Goal: Task Accomplishment & Management: Use online tool/utility

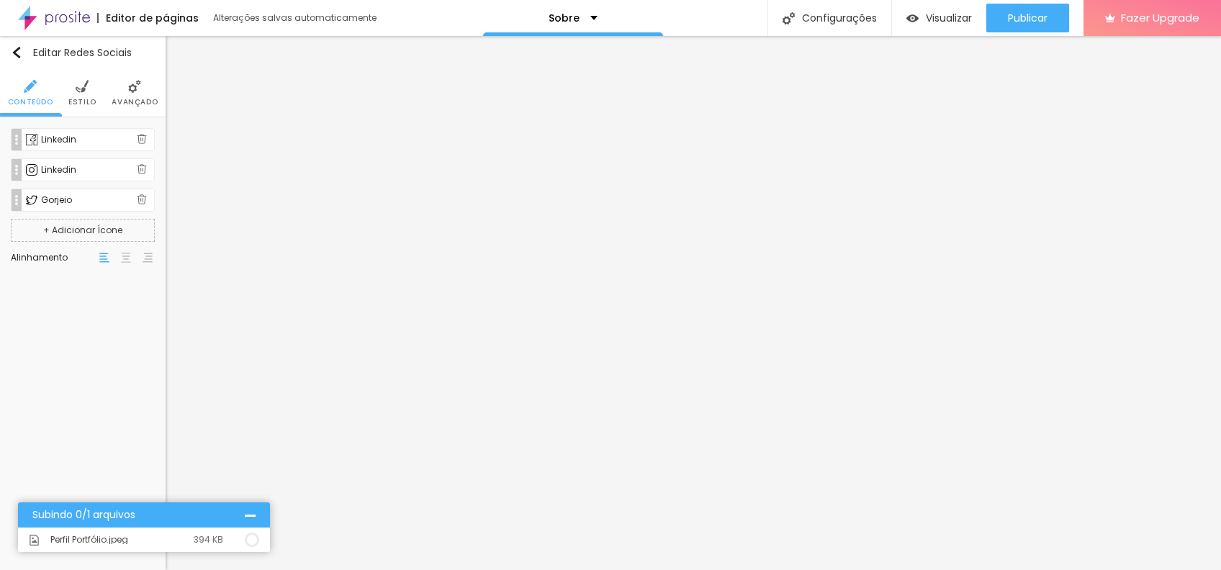
click at [138, 198] on img at bounding box center [142, 199] width 10 height 10
click at [144, 140] on img at bounding box center [142, 139] width 10 height 10
click at [38, 143] on div "Linkedin" at bounding box center [83, 139] width 144 height 23
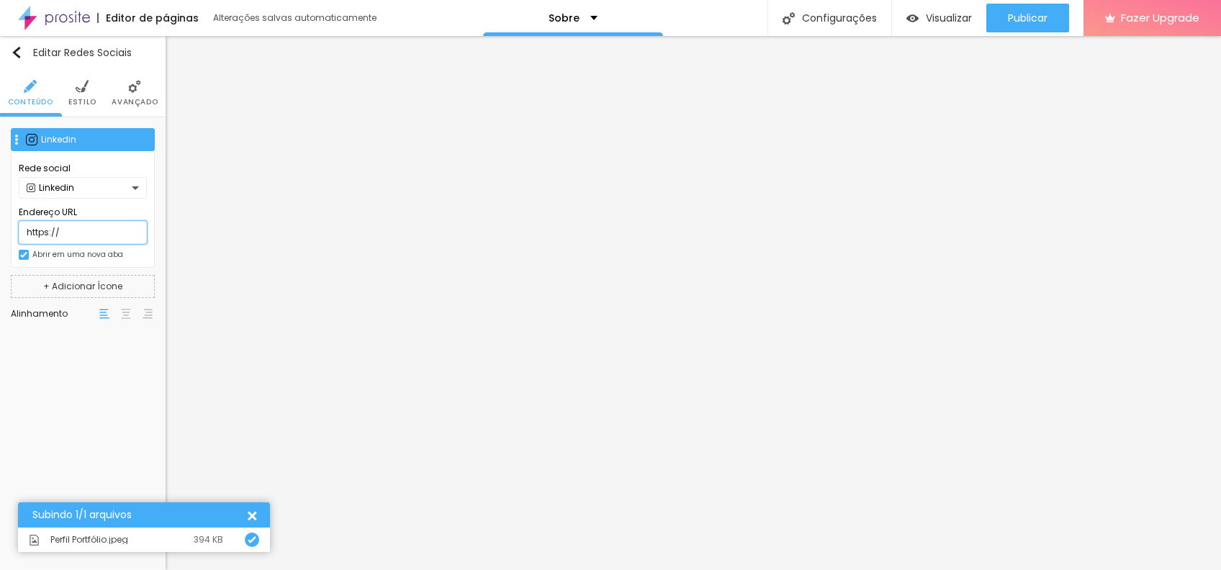
click at [112, 227] on input "https://" at bounding box center [83, 232] width 128 height 23
type input "[URL][DOMAIN_NAME]"
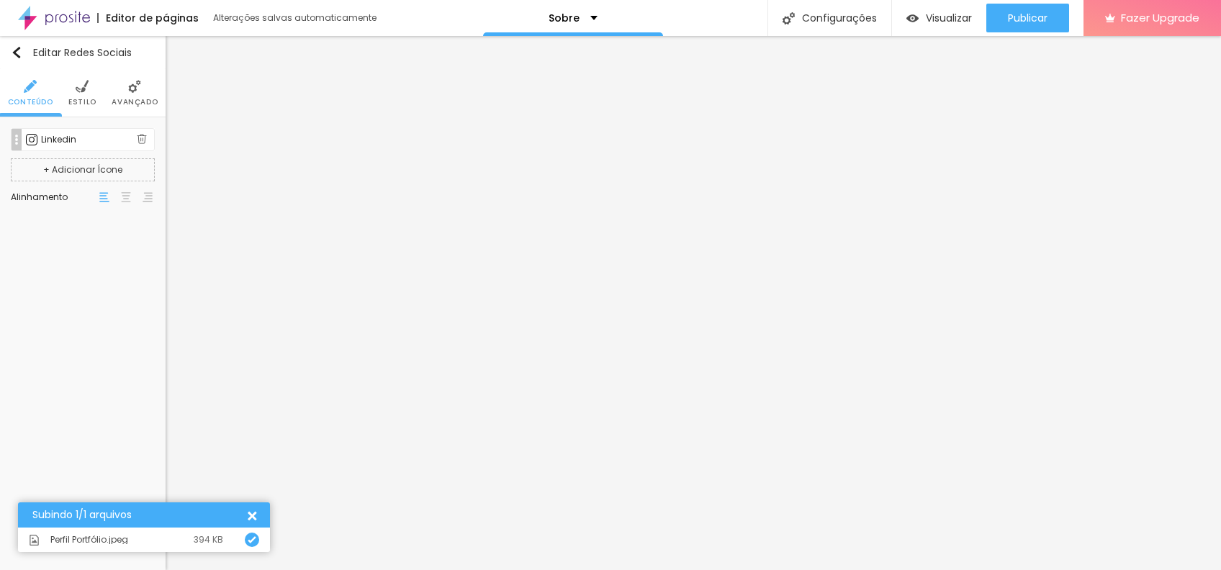
click at [108, 173] on button "+ Adicionar Ícone" at bounding box center [83, 169] width 144 height 23
click at [114, 201] on button "+ Adicionar Ícone" at bounding box center [83, 200] width 144 height 23
click at [140, 198] on img at bounding box center [142, 199] width 10 height 10
click at [143, 168] on img at bounding box center [142, 169] width 10 height 10
click at [56, 142] on div "Linkedin" at bounding box center [89, 139] width 96 height 9
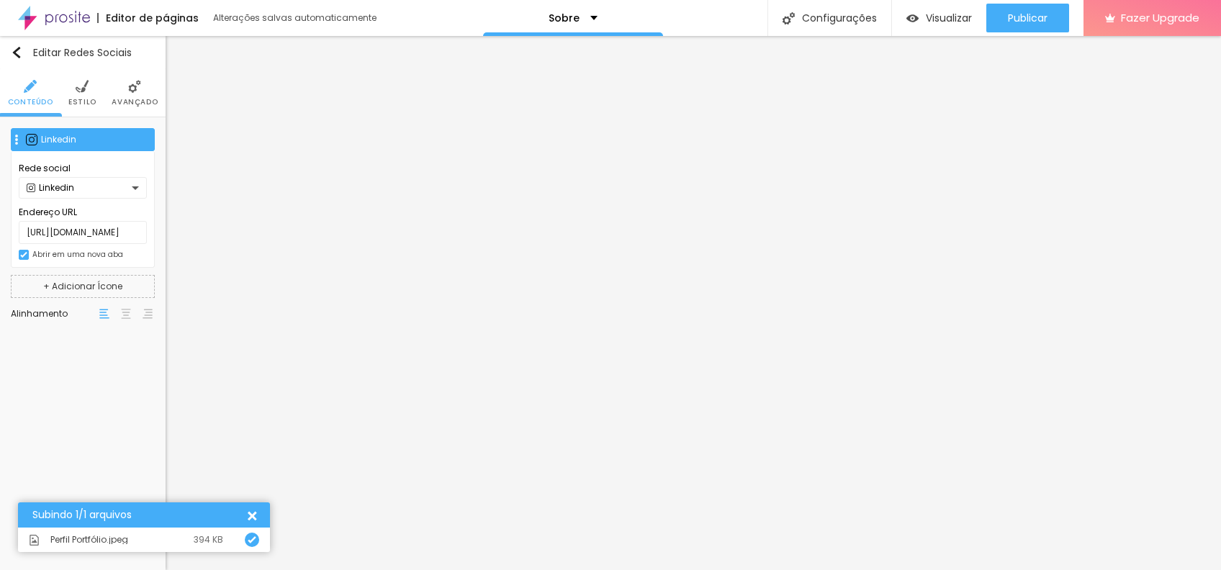
click at [115, 134] on div "Linkedin" at bounding box center [83, 139] width 144 height 23
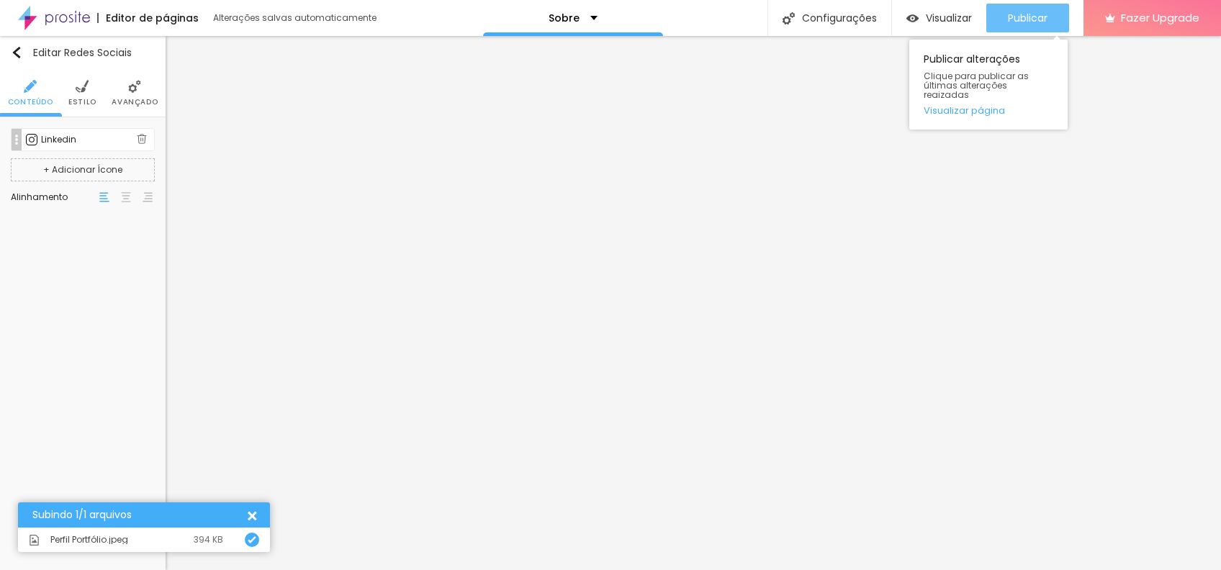
click at [904, 8] on button "Publicar" at bounding box center [1027, 18] width 83 height 29
click at [138, 84] on img at bounding box center [134, 86] width 13 height 13
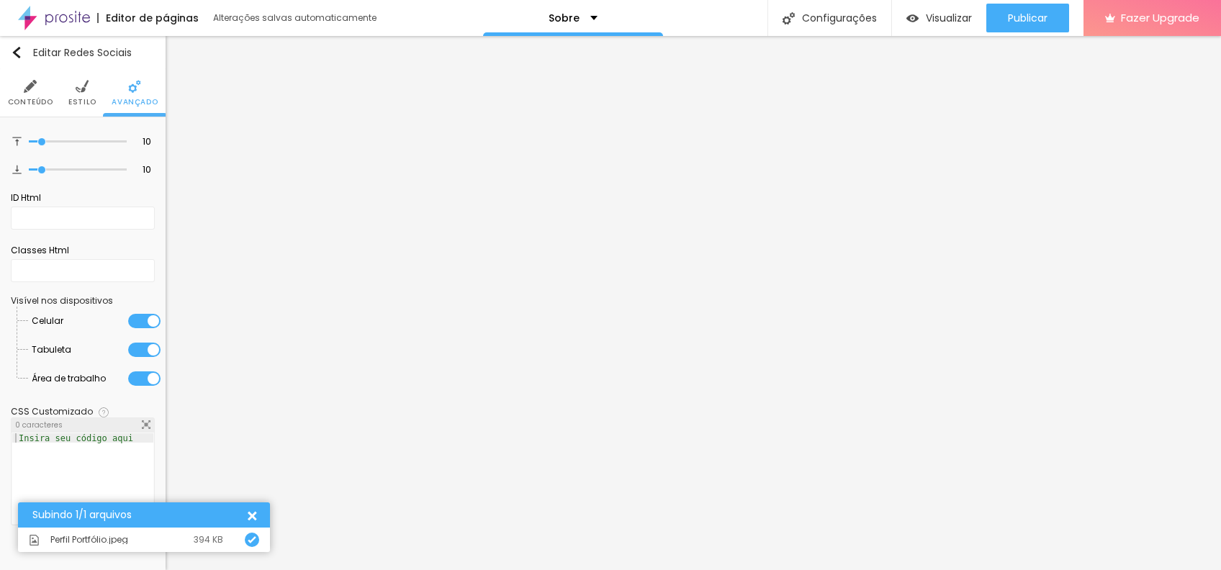
click at [86, 96] on li "Estilo" at bounding box center [82, 93] width 28 height 48
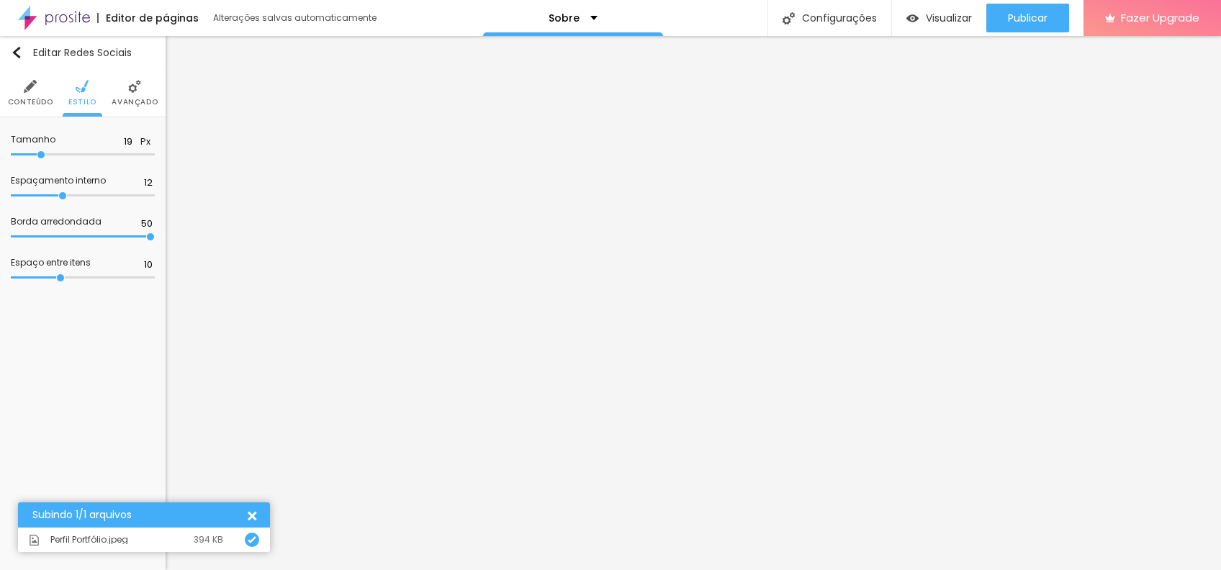
click at [18, 88] on li "Conteúdo" at bounding box center [30, 93] width 45 height 48
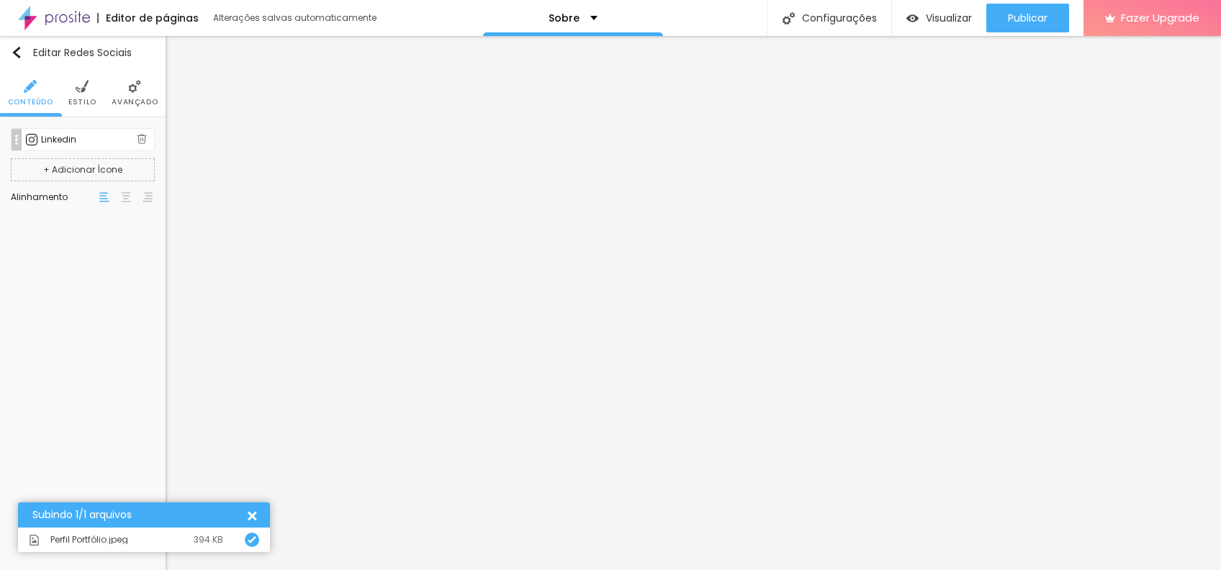
click at [110, 168] on button "+ Adicionar Ícone" at bounding box center [83, 169] width 144 height 23
click at [81, 164] on div "Linkedin" at bounding box center [83, 169] width 144 height 23
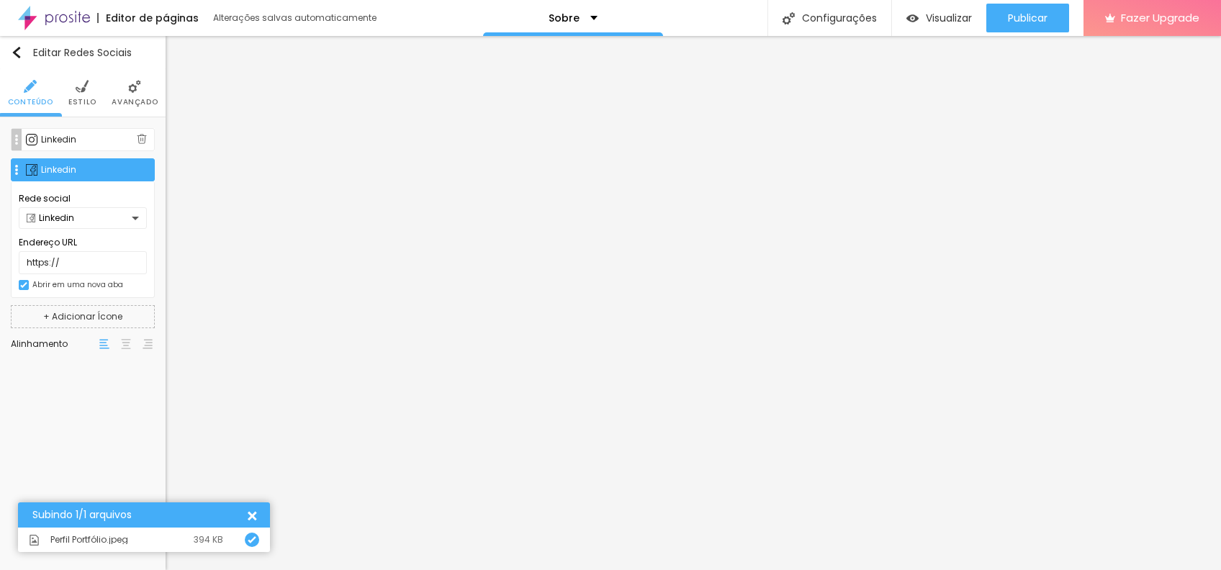
click at [81, 219] on div "Linkedin" at bounding box center [79, 218] width 105 height 9
drag, startPoint x: 149, startPoint y: 284, endPoint x: 140, endPoint y: 271, distance: 15.6
click at [140, 271] on div "Linkedin Linkedin Linkedin Linkedin Mensageiro Pinterest Vimeo Gorjeio Linkedin…" at bounding box center [610, 285] width 1221 height 570
click at [123, 217] on div "Linkedin" at bounding box center [79, 218] width 105 height 9
click at [45, 286] on font "Linkedin" at bounding box center [56, 283] width 35 height 9
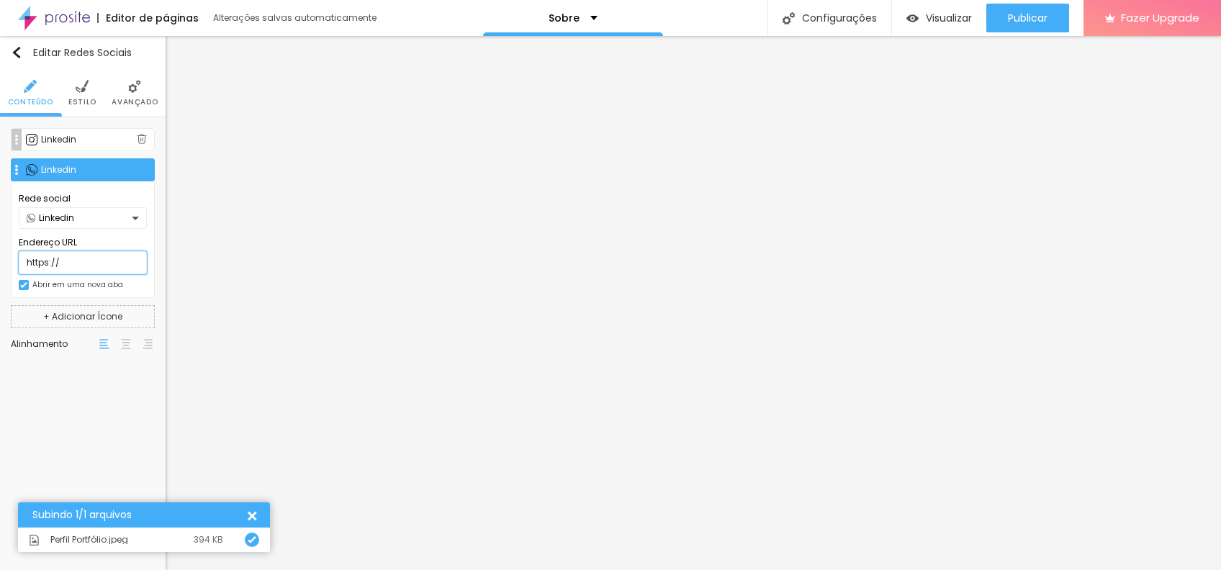
click at [88, 258] on input "https://" at bounding box center [83, 262] width 128 height 23
click at [93, 256] on input "https://" at bounding box center [83, 262] width 128 height 23
type input "h"
paste input "[URL][DOMAIN_NAME]"
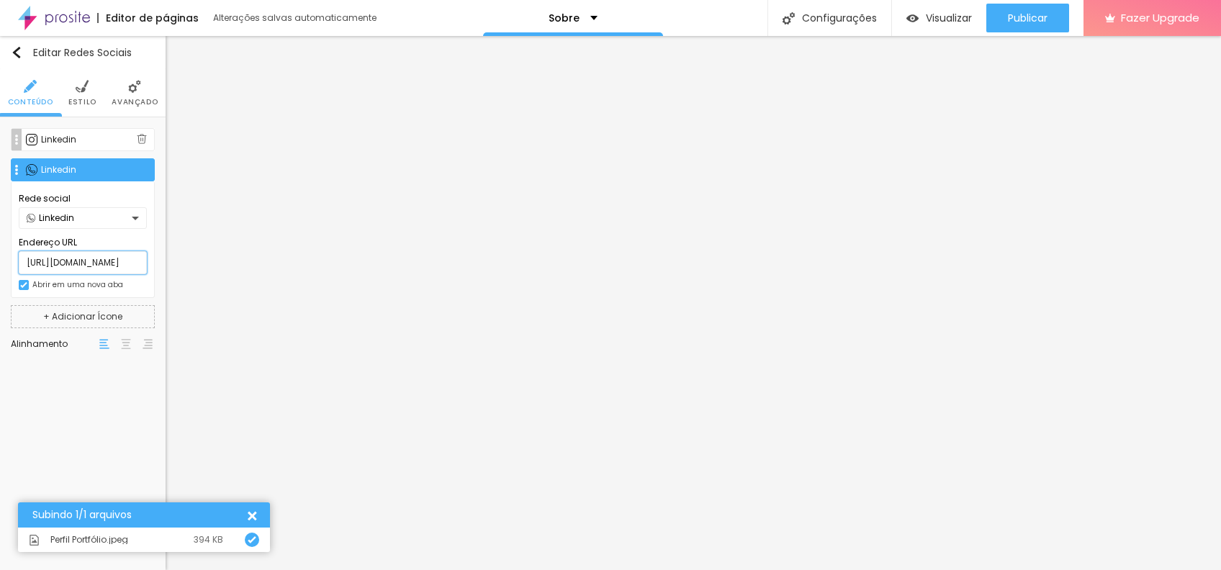
scroll to position [0, 17]
type input "[URL][DOMAIN_NAME]"
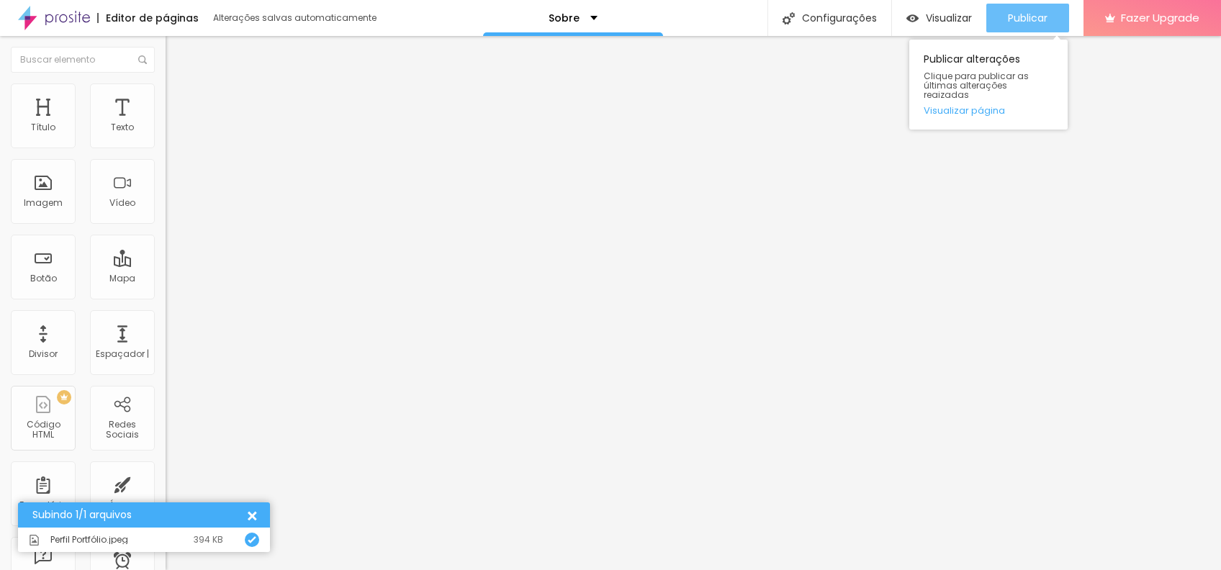
click at [904, 19] on span "Publicar" at bounding box center [1028, 18] width 40 height 12
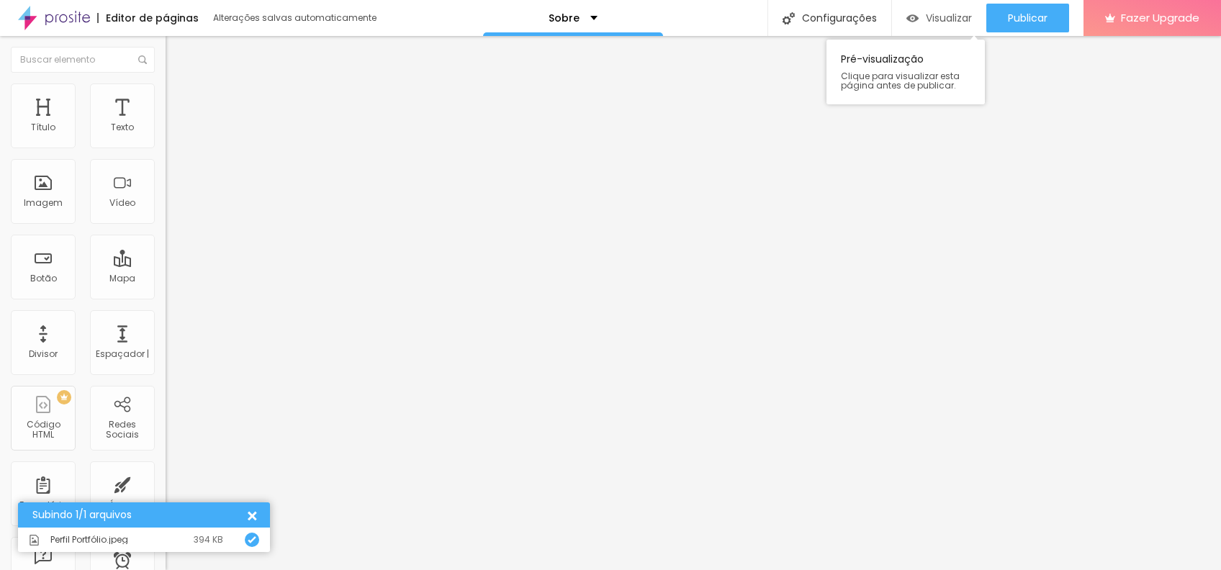
click at [904, 16] on span "Visualizar" at bounding box center [949, 18] width 46 height 12
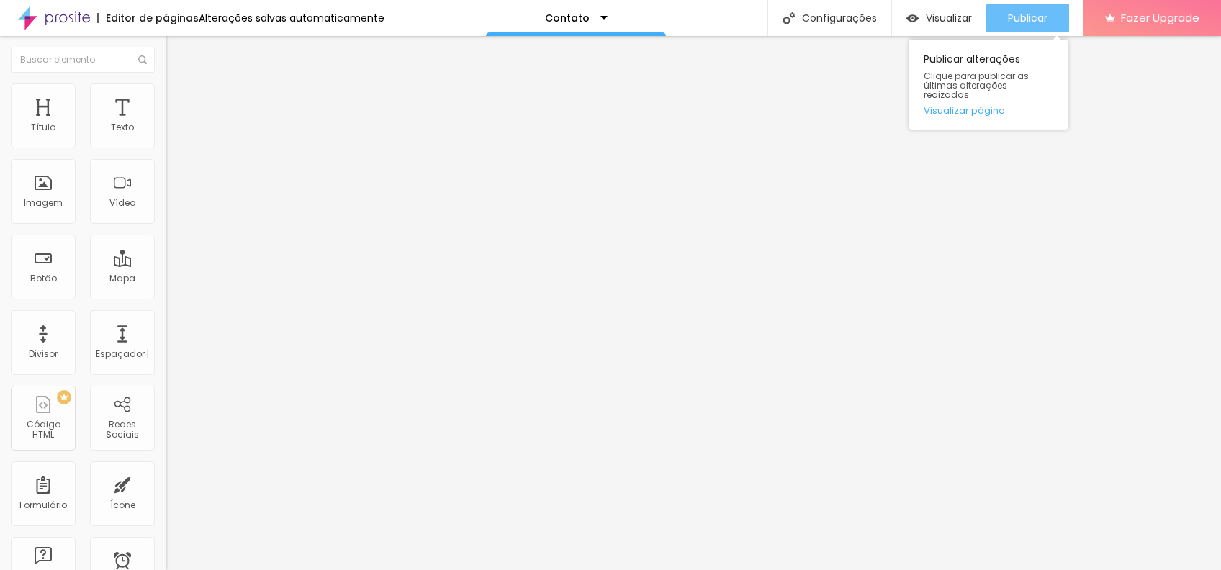
click at [1008, 21] on span "Publicar" at bounding box center [1028, 18] width 40 height 12
click at [1034, 19] on span "Publicar" at bounding box center [1028, 18] width 40 height 12
click at [1037, 17] on span "Publicar" at bounding box center [1028, 18] width 40 height 12
click at [1025, 22] on span "Publicar" at bounding box center [1028, 18] width 40 height 12
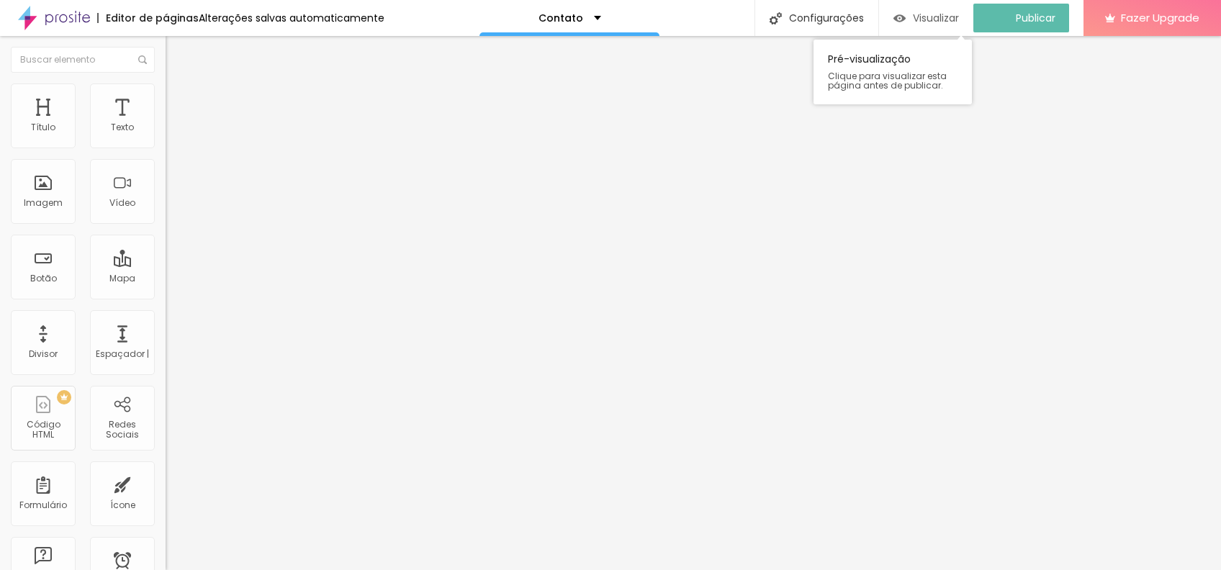
click at [917, 27] on div "Visualizar" at bounding box center [926, 18] width 66 height 29
